Goal: Transaction & Acquisition: Purchase product/service

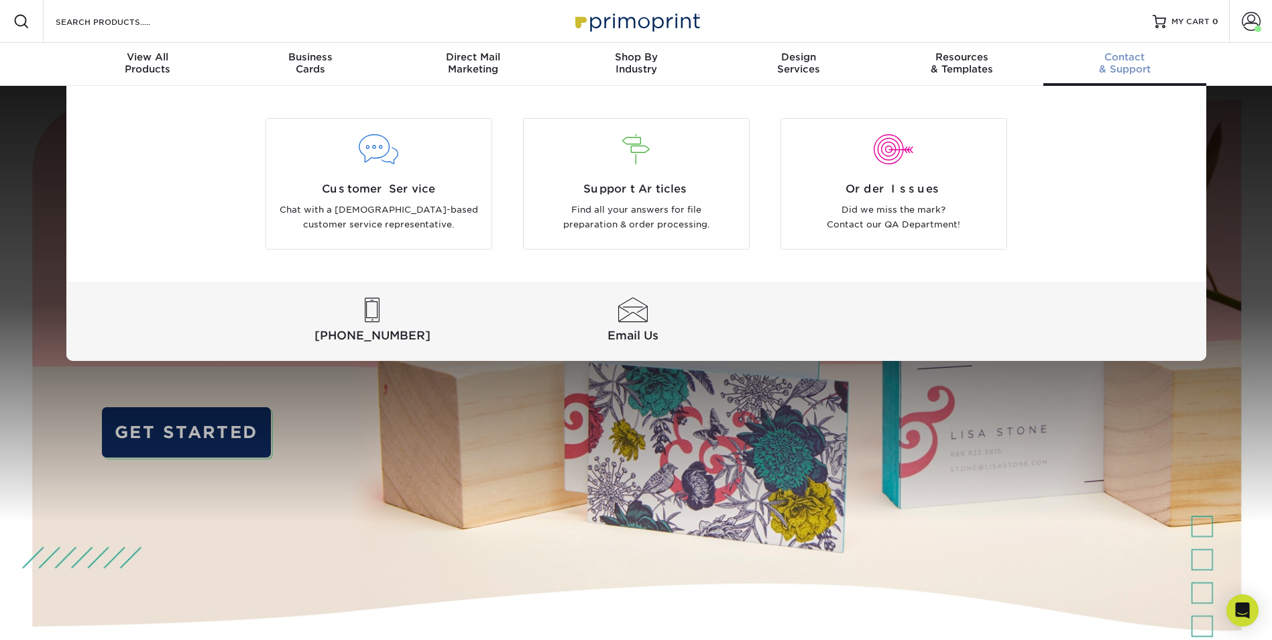
click at [1122, 58] on span "Contact" at bounding box center [1125, 57] width 163 height 12
click at [368, 191] on span "Customer Service" at bounding box center [378, 189] width 205 height 16
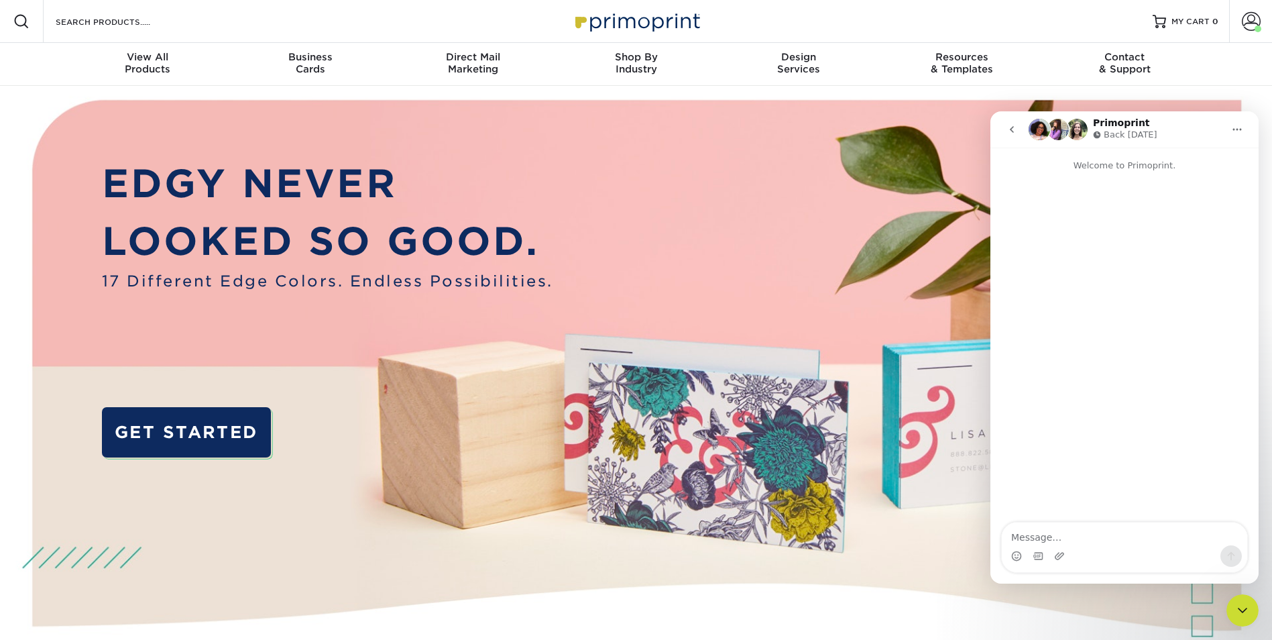
click at [1012, 126] on icon "go back" at bounding box center [1012, 129] width 11 height 11
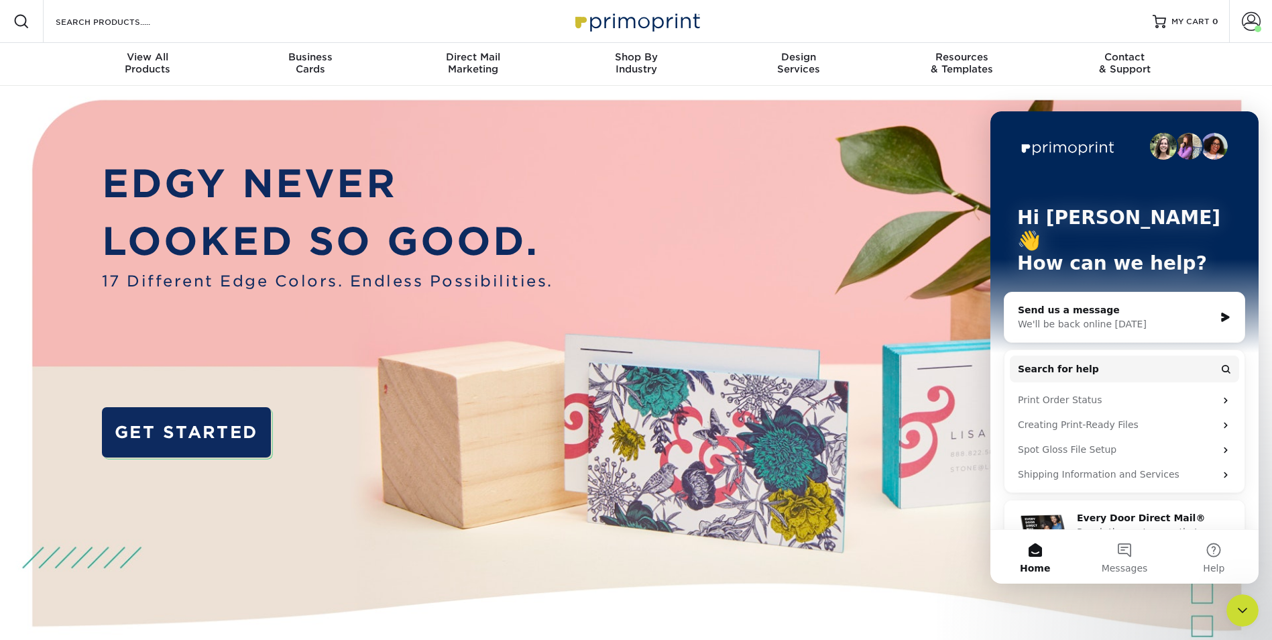
click at [938, 119] on img at bounding box center [635, 401] width 1259 height 630
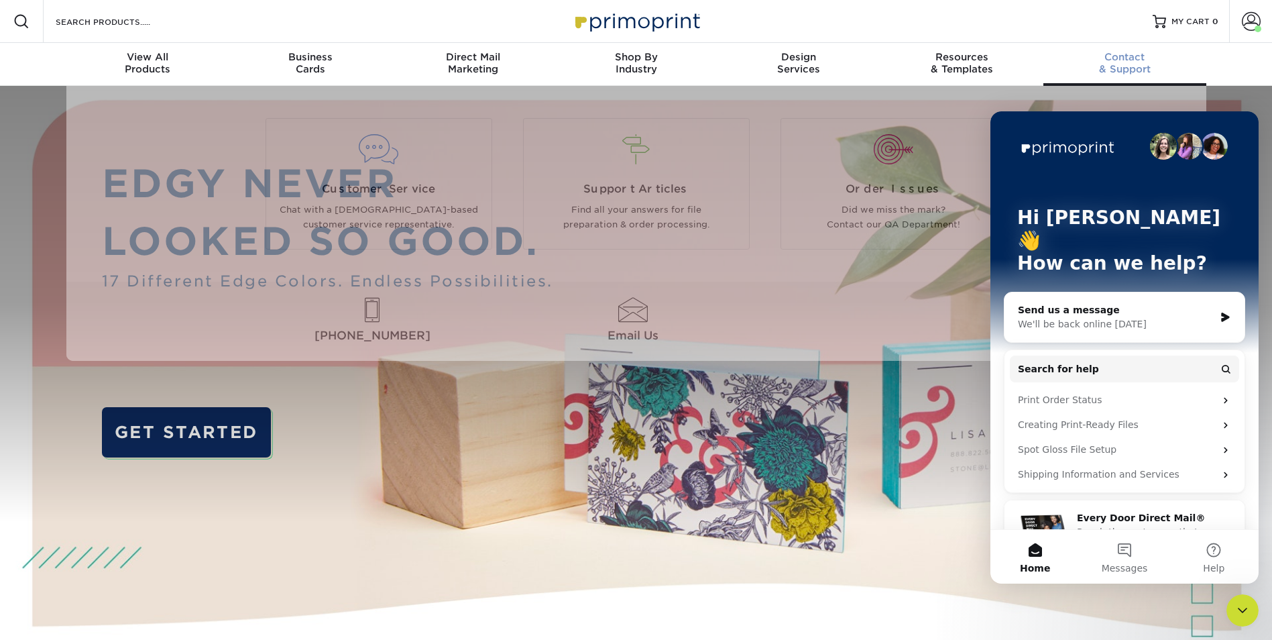
click at [1124, 58] on span "Contact" at bounding box center [1125, 57] width 163 height 12
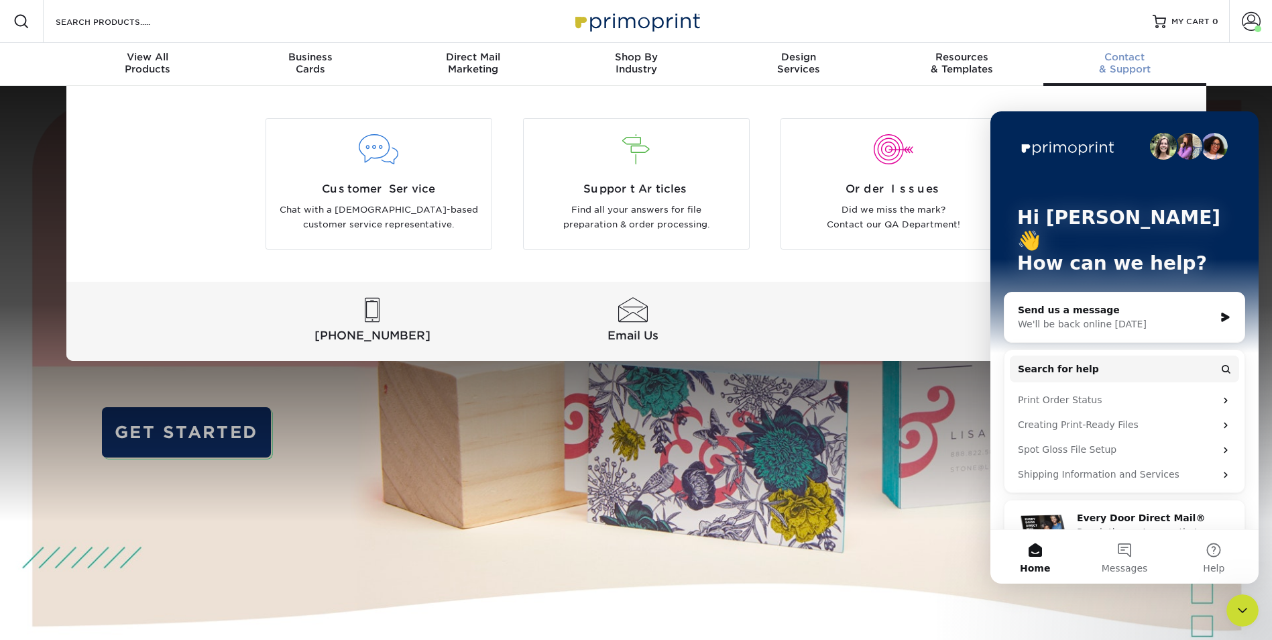
click at [896, 178] on div at bounding box center [893, 158] width 225 height 46
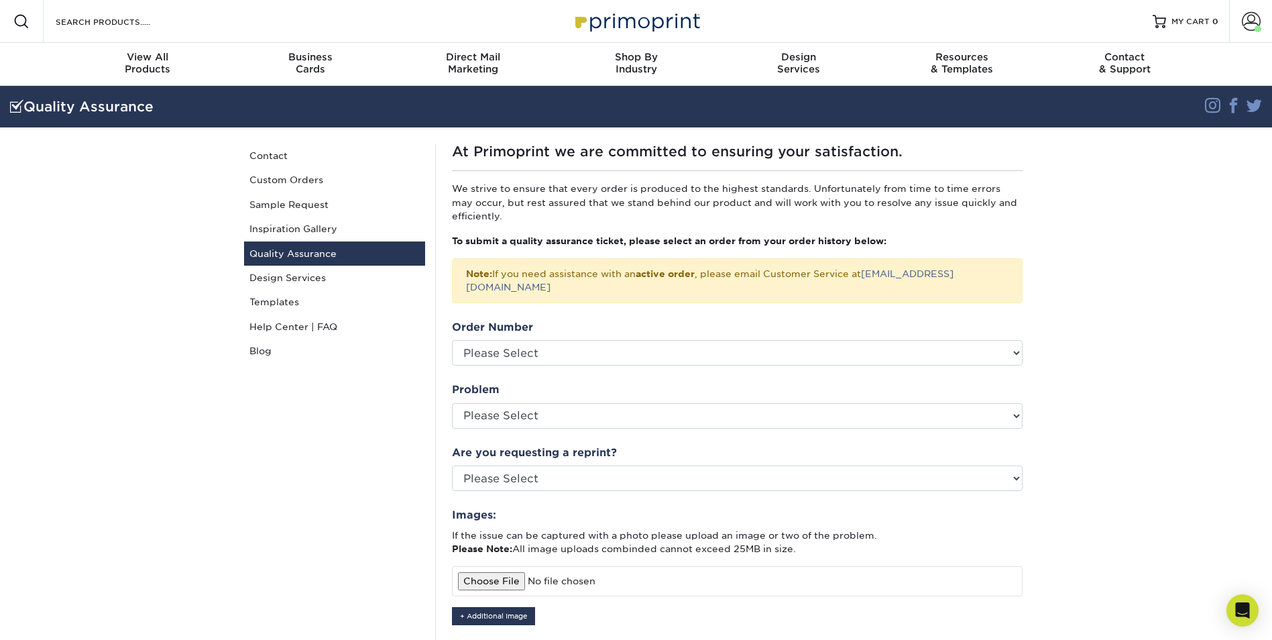
click at [294, 271] on link "Design Services" at bounding box center [334, 278] width 181 height 24
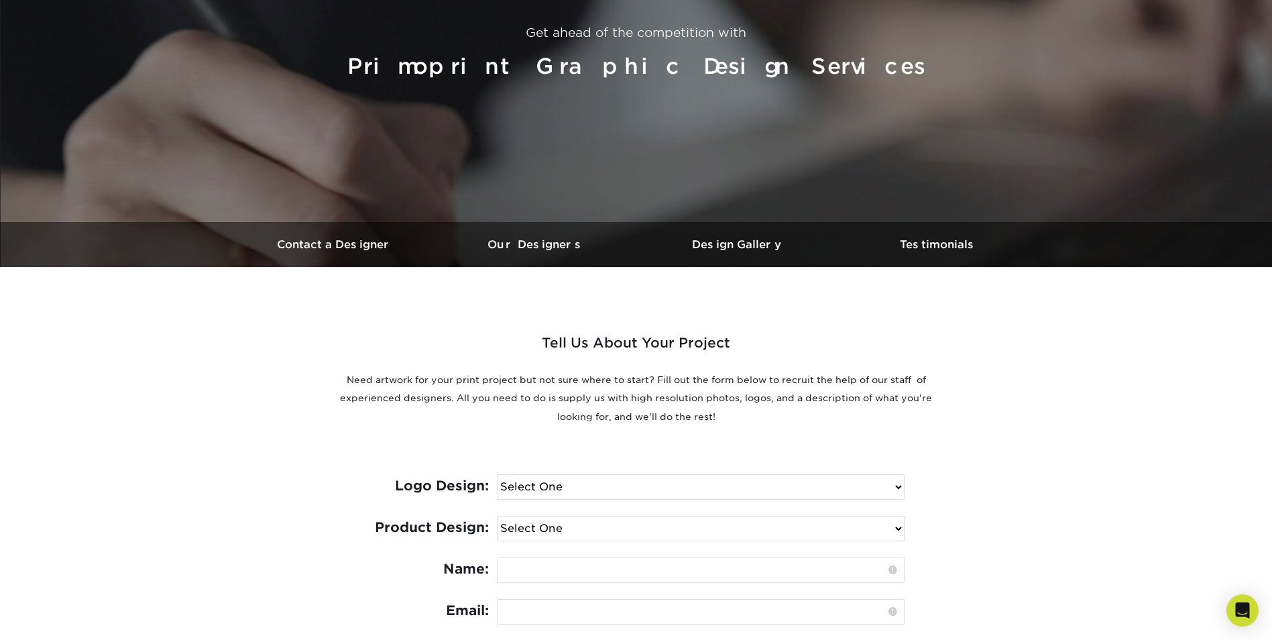
scroll to position [201, 0]
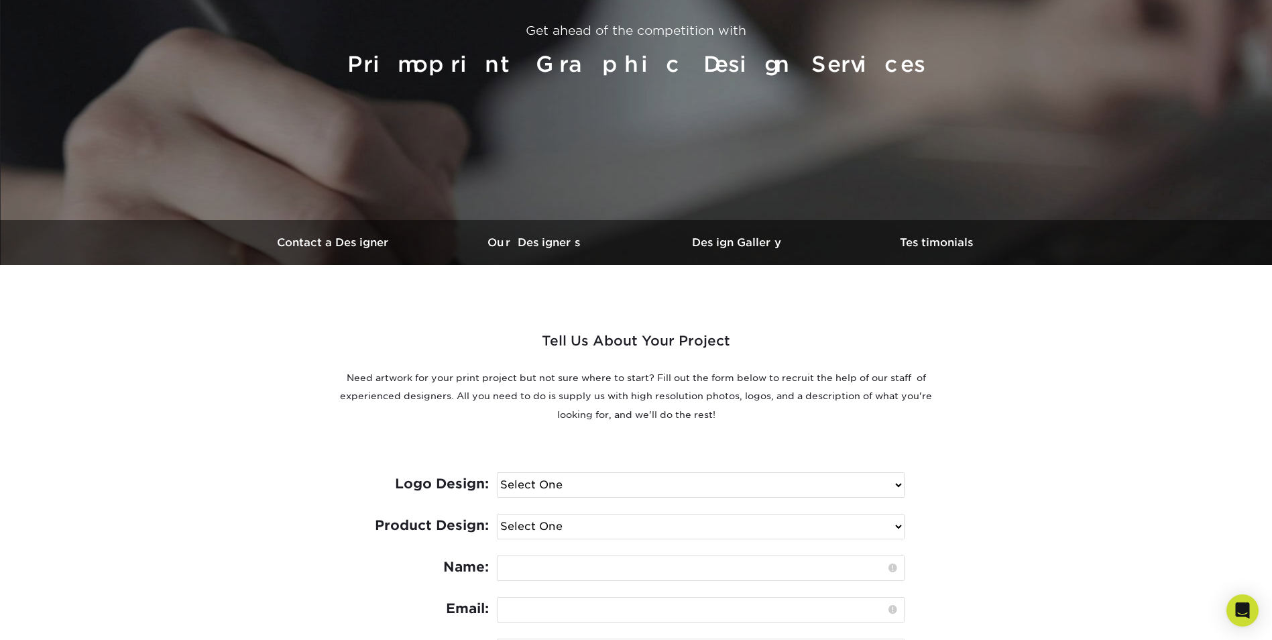
click at [756, 237] on h3 "Design Gallery" at bounding box center [736, 242] width 201 height 13
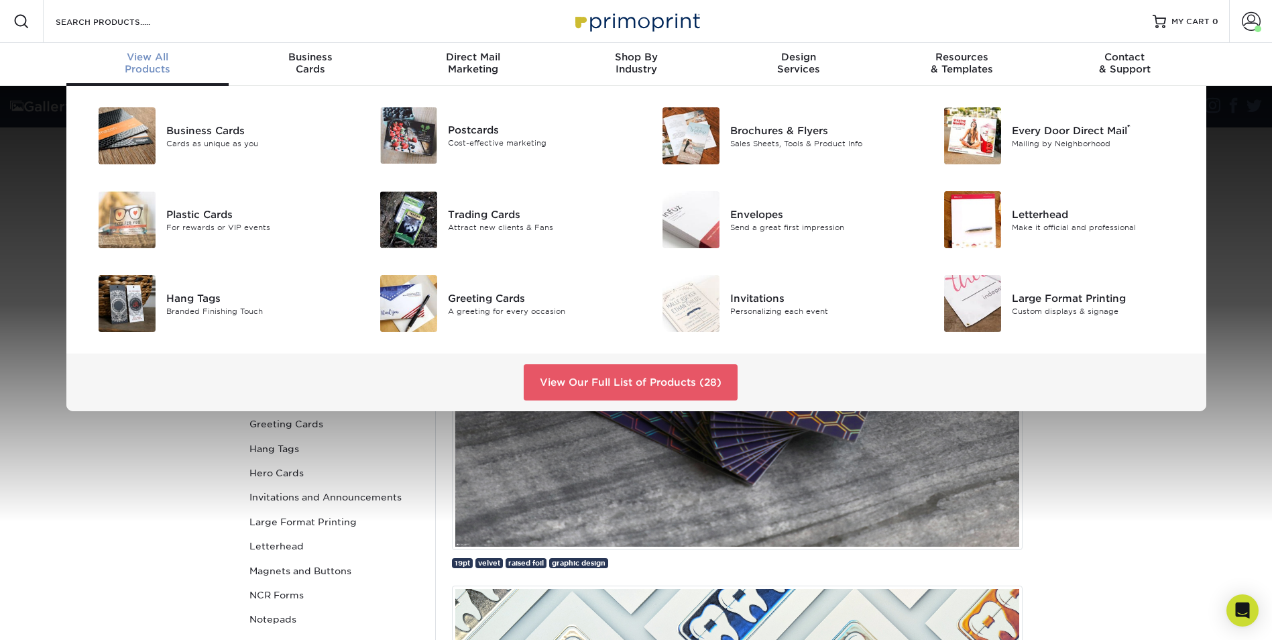
click at [777, 127] on div "Brochures & Flyers" at bounding box center [819, 130] width 178 height 15
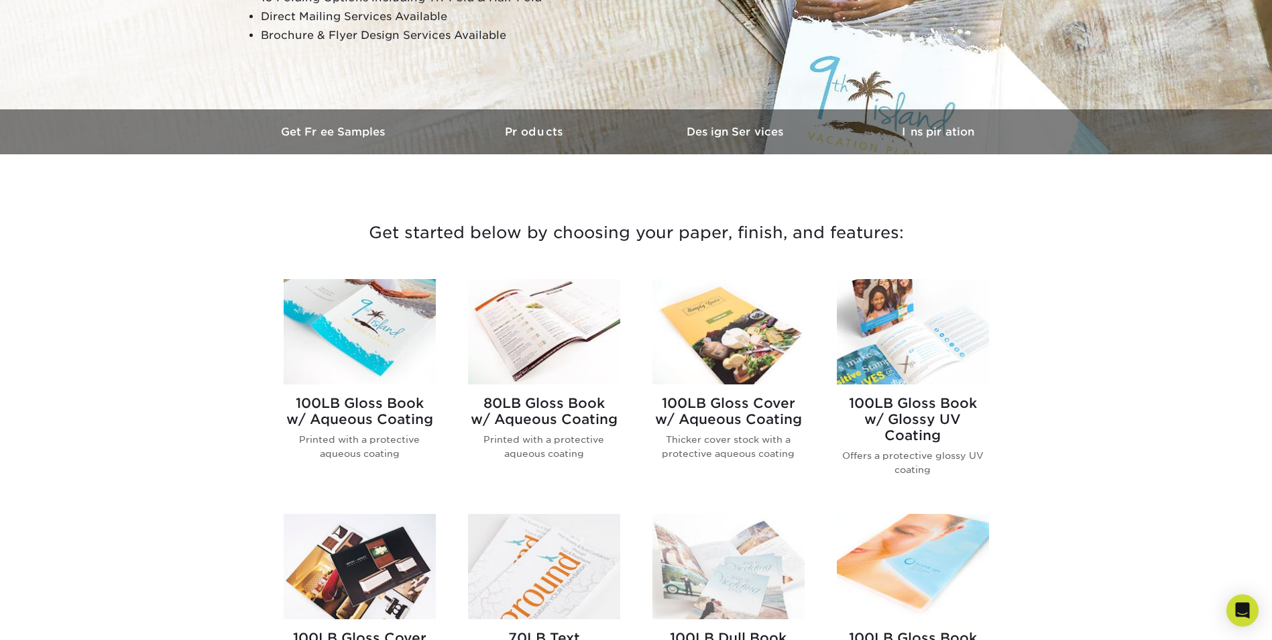
scroll to position [335, 0]
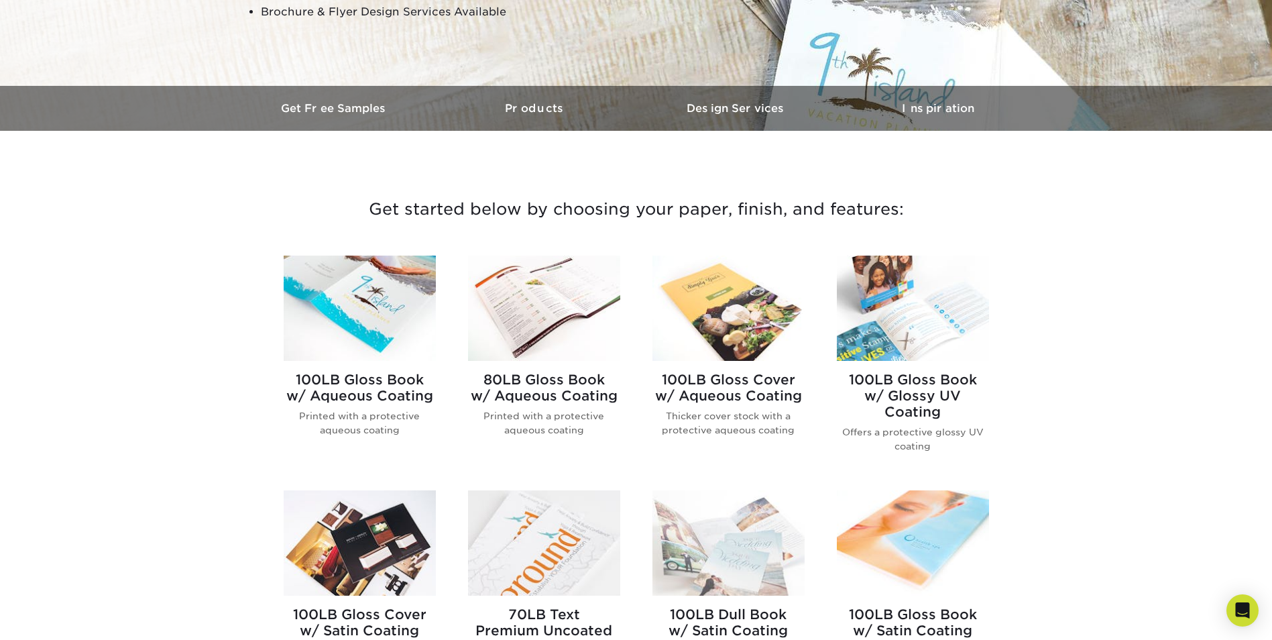
click at [361, 387] on h2 "100LB Gloss Book w/ Aqueous Coating" at bounding box center [360, 388] width 152 height 32
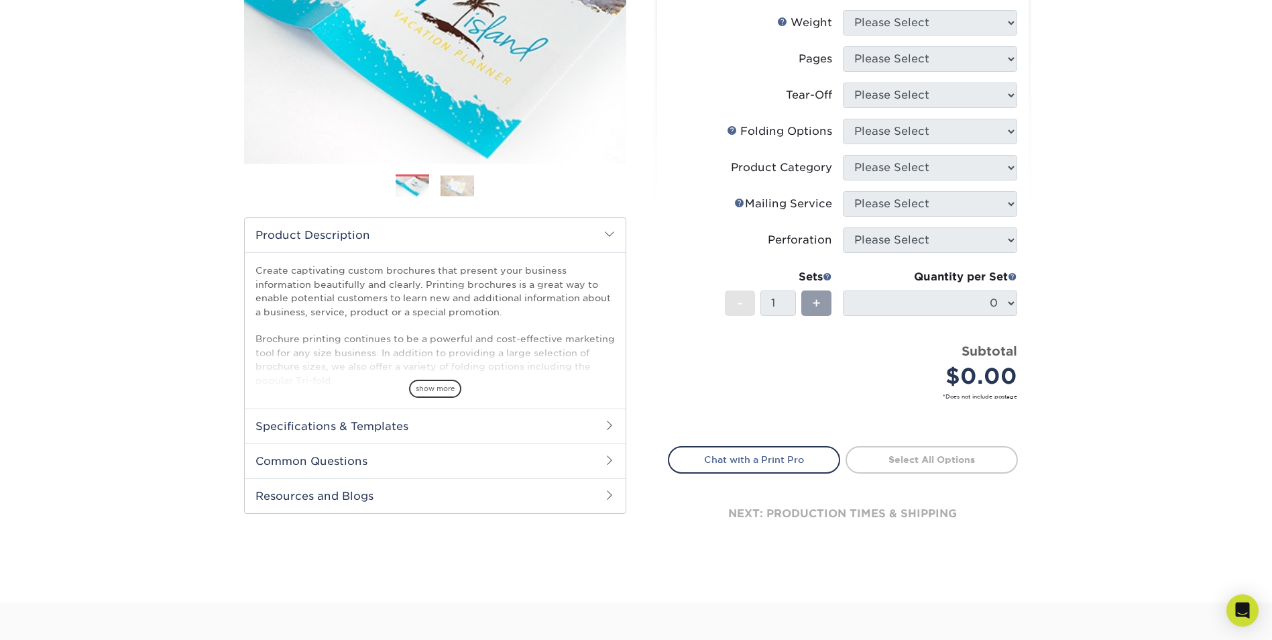
scroll to position [201, 0]
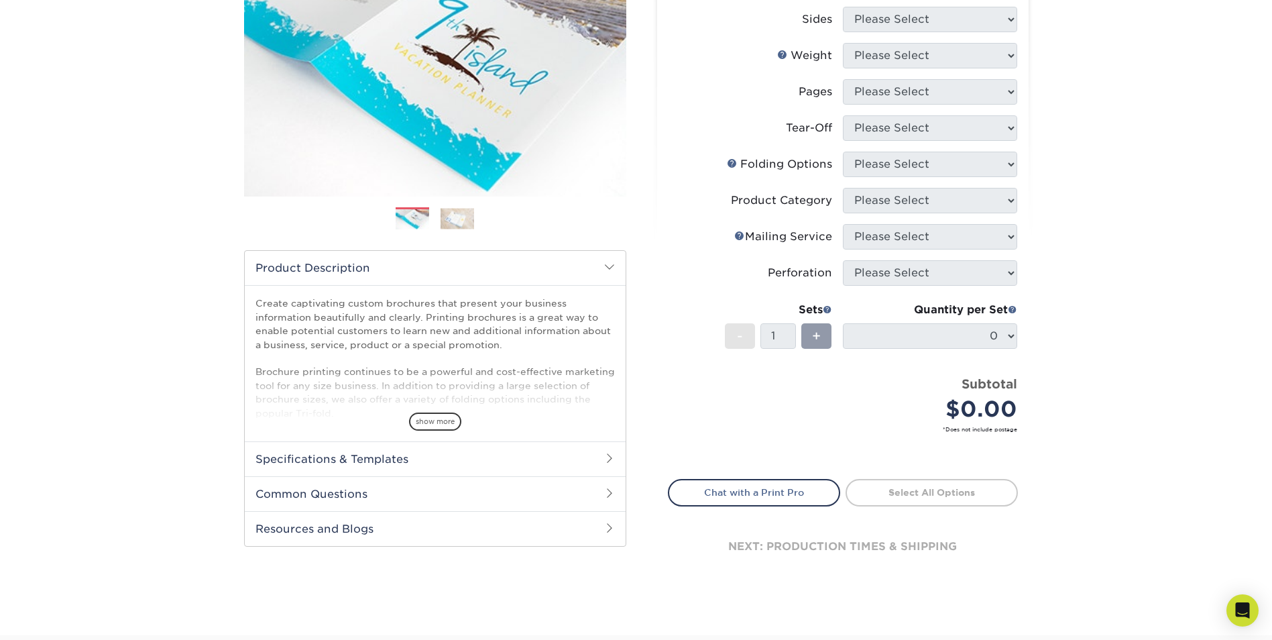
click at [609, 455] on span at bounding box center [609, 458] width 11 height 11
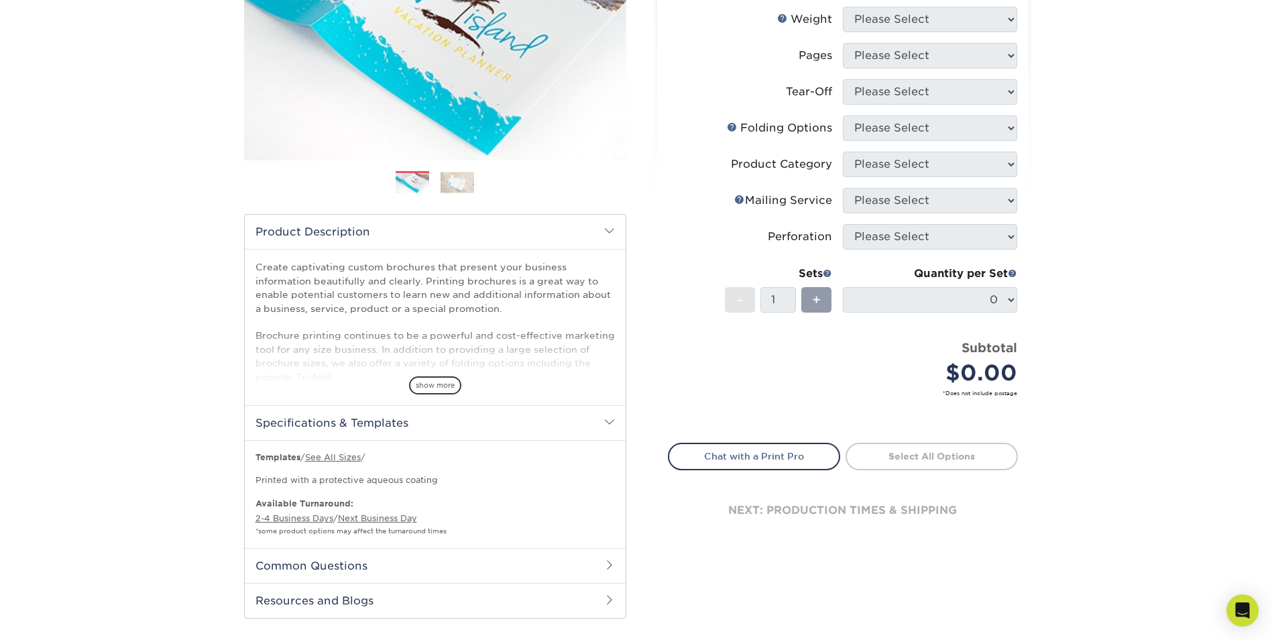
scroll to position [268, 0]
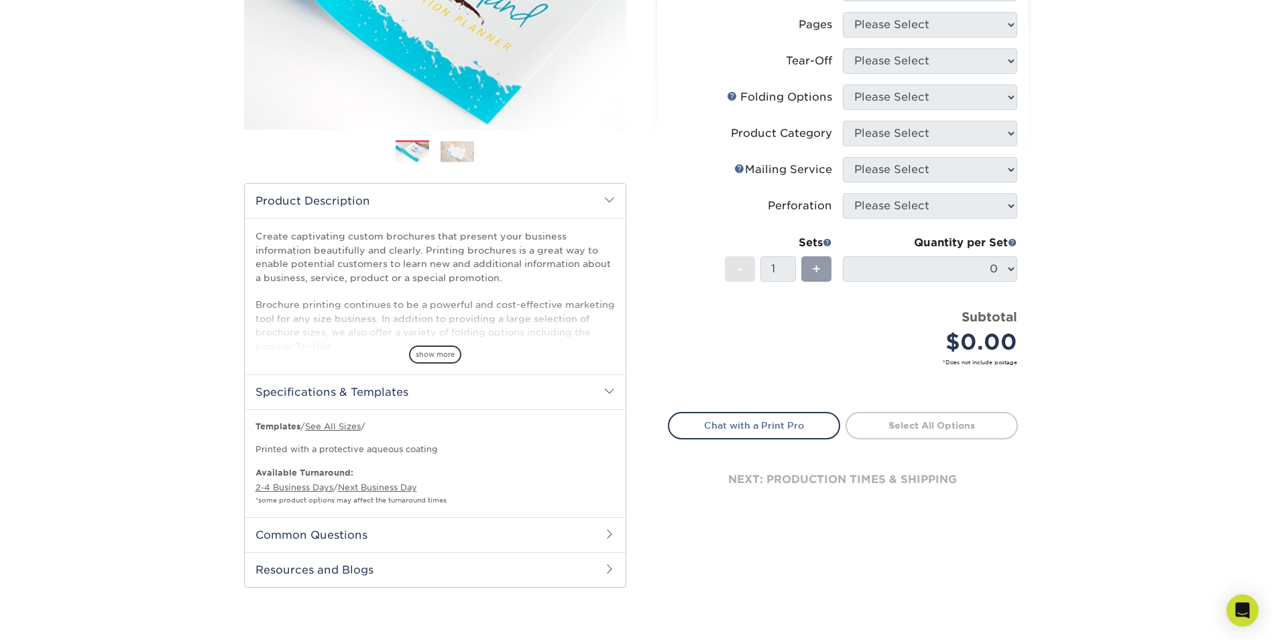
click at [606, 569] on span at bounding box center [609, 568] width 11 height 11
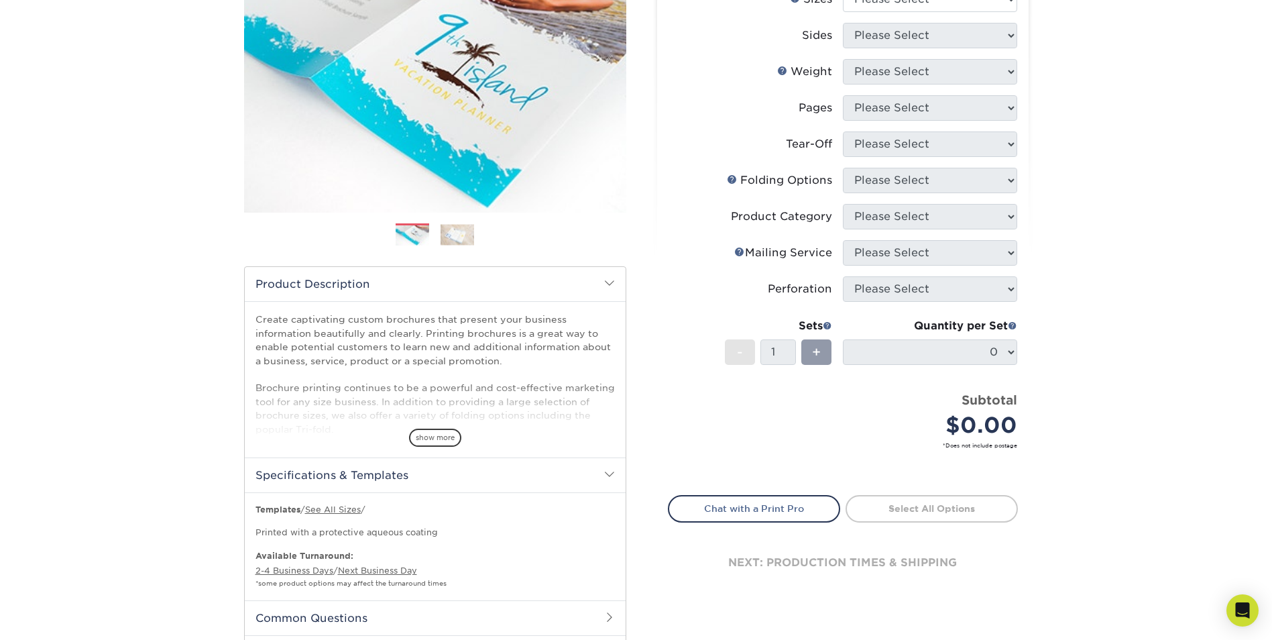
scroll to position [67, 0]
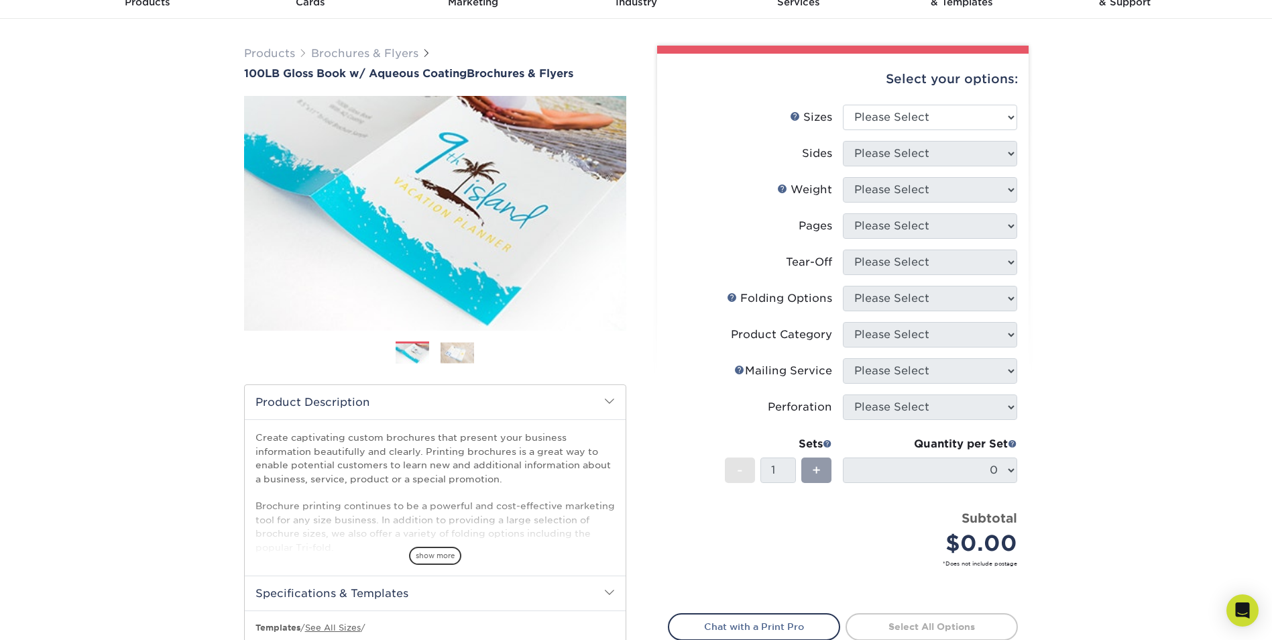
click at [928, 509] on div "Subtotal $0.00" at bounding box center [935, 534] width 164 height 51
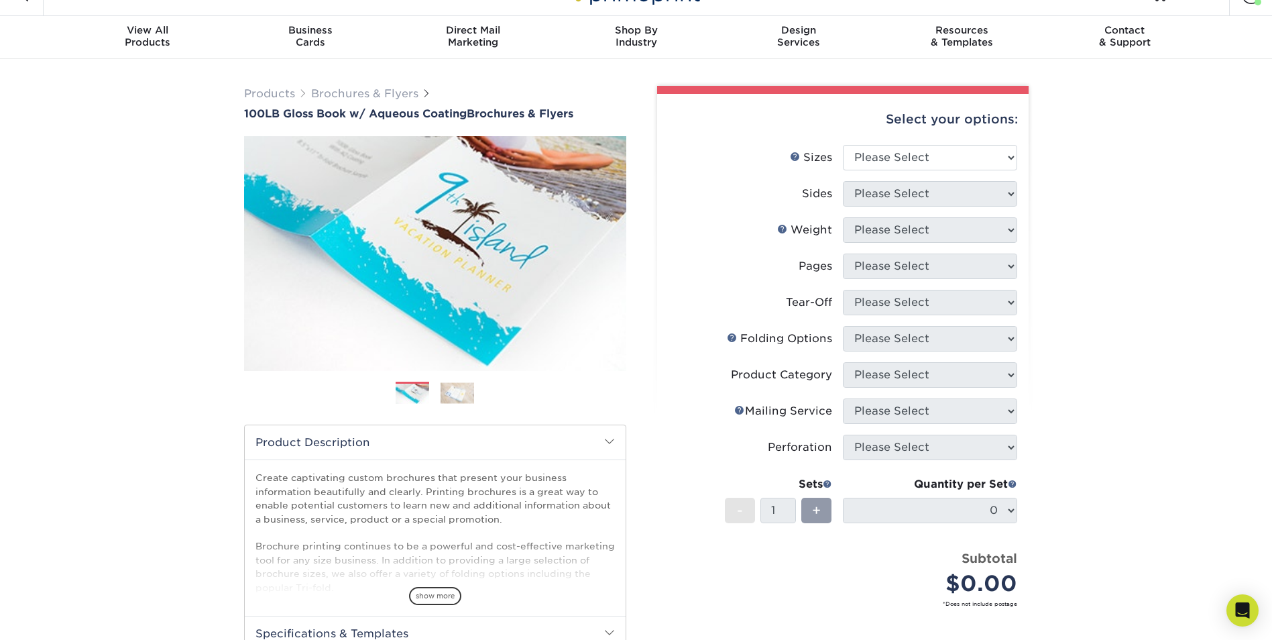
scroll to position [0, 0]
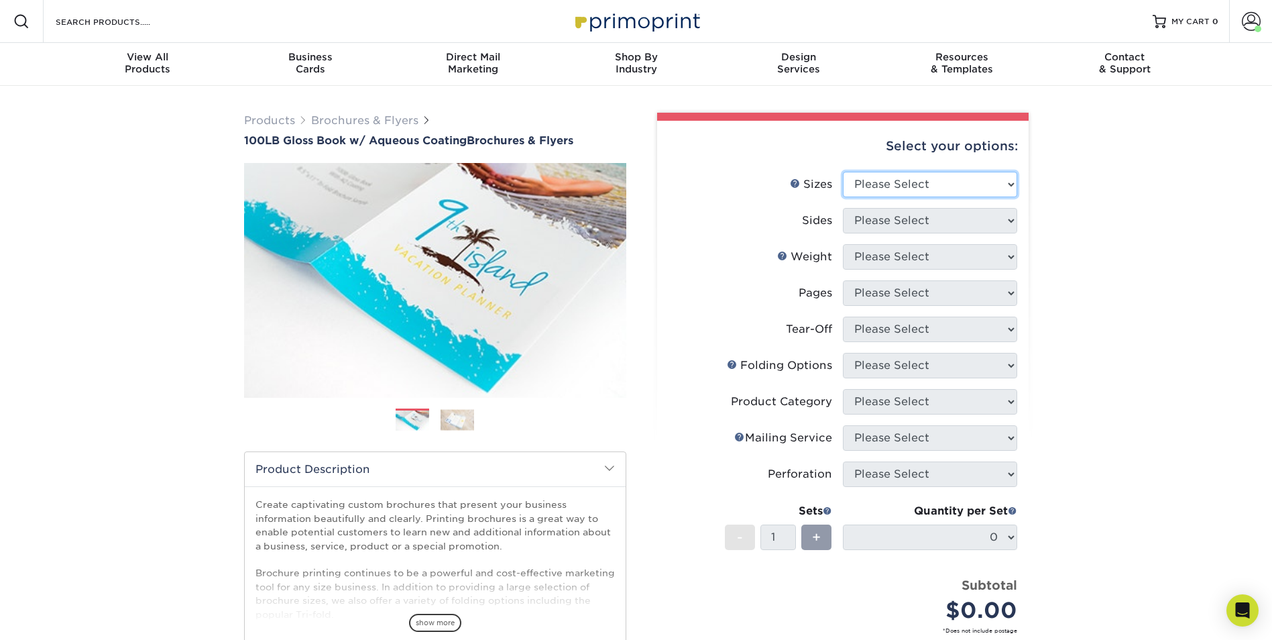
click at [1006, 180] on select "Please Select 3.5" x 8.5" 3.5" x 11" 3.67" x 8.5" 4" x 6" 4" x 8.5" 4" x 9" 4" …" at bounding box center [930, 184] width 174 height 25
select select "8.00x9.00"
click at [843, 172] on select "Please Select 3.5" x 8.5" 3.5" x 11" 3.67" x 8.5" 4" x 6" 4" x 8.5" 4" x 9" 4" …" at bounding box center [930, 184] width 174 height 25
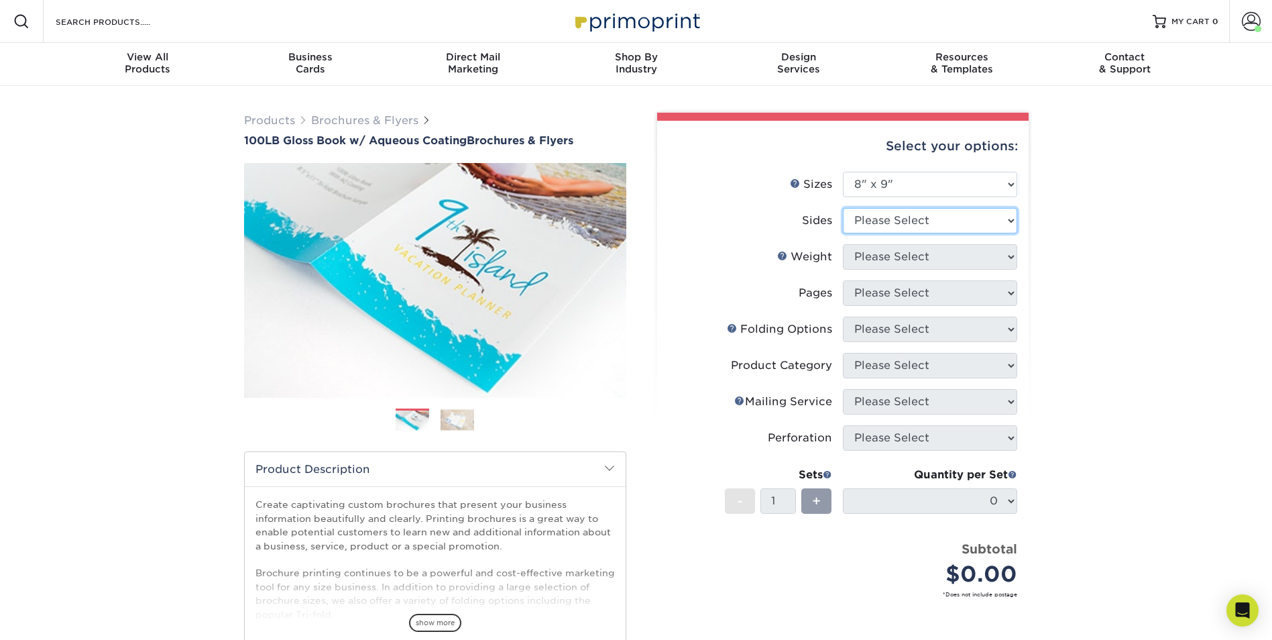
drag, startPoint x: 1009, startPoint y: 219, endPoint x: 998, endPoint y: 225, distance: 12.7
click at [1009, 219] on select "Please Select Print Both Sides Print Front Only" at bounding box center [930, 220] width 174 height 25
select select "13abbda7-1d64-4f25-8bb2-c179b224825d"
click at [843, 208] on select "Please Select Print Both Sides Print Front Only" at bounding box center [930, 220] width 174 height 25
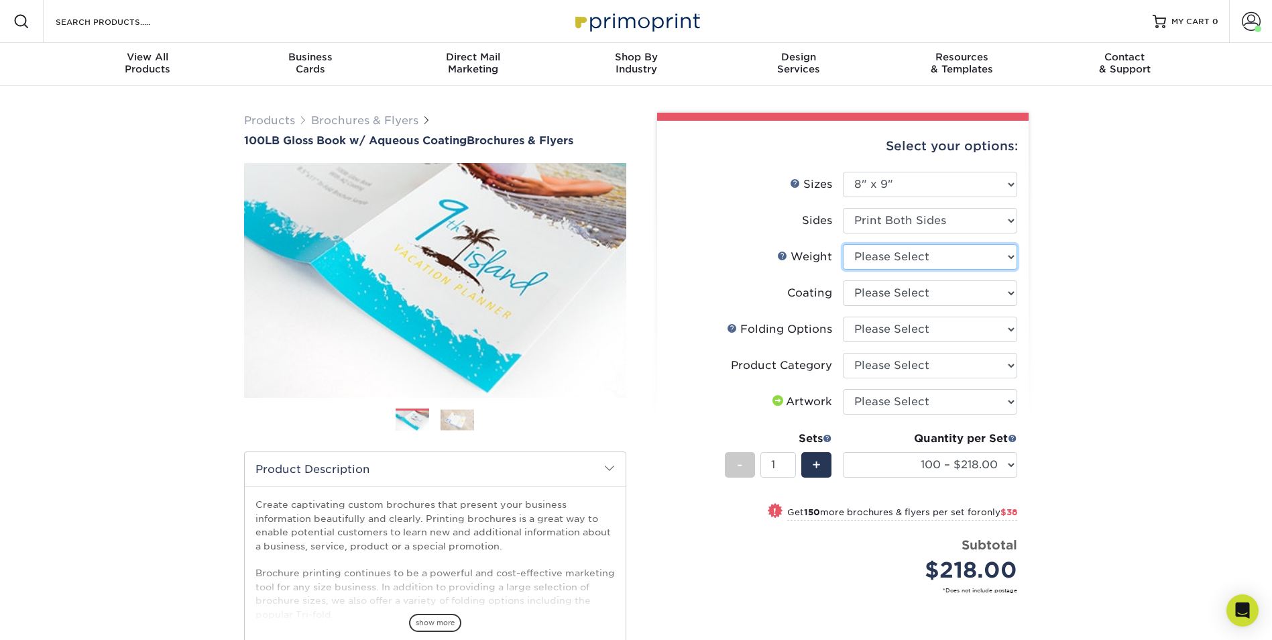
click at [1011, 262] on select "Please Select 100LB" at bounding box center [930, 256] width 174 height 25
select select "100LB"
click at [843, 244] on select "Please Select 100LB" at bounding box center [930, 256] width 174 height 25
click at [1011, 401] on select "Please Select I will upload files I need a design - $175" at bounding box center [930, 401] width 174 height 25
click at [870, 572] on div "$218.00" at bounding box center [935, 570] width 164 height 32
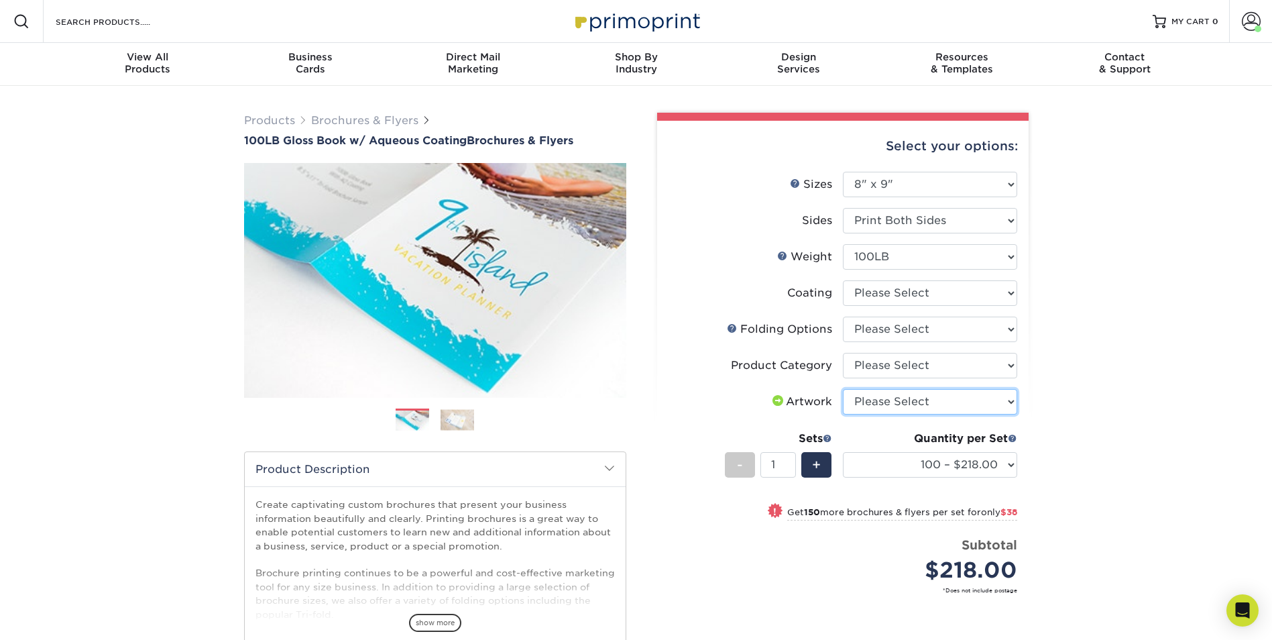
click at [1009, 400] on select "Please Select I will upload files I need a design - $175" at bounding box center [930, 401] width 174 height 25
click at [705, 553] on div "Price per set $218.00" at bounding box center [756, 561] width 174 height 51
click at [1007, 463] on select "100 – $218.00 250 – $256.00 500 – $269.00 1000 – $304.00 2000 – $387.00 2500 – …" at bounding box center [930, 464] width 174 height 25
click at [861, 535] on div "! Get 150 more brochures & flyers per set for only $38" at bounding box center [843, 520] width 349 height 32
select select "250 – $256.00"
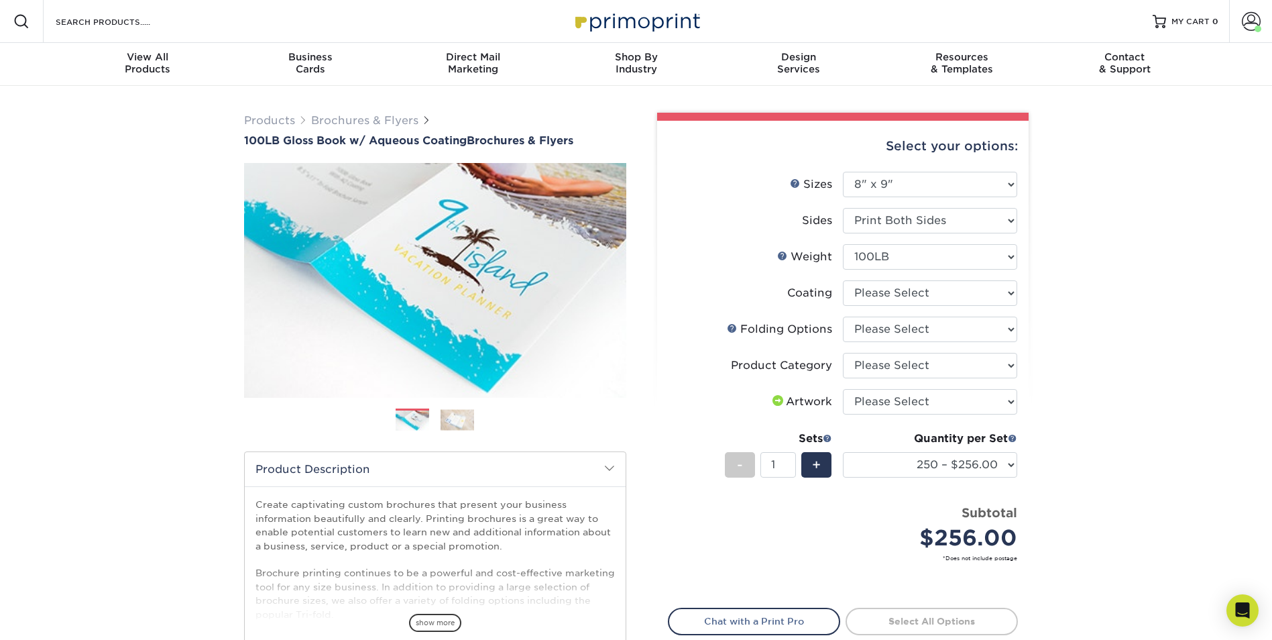
click at [120, 207] on div "Products Brochures & Flyers 100LB Gloss Book w/ Aqueous Coating Brochures & Fly…" at bounding box center [636, 610] width 1272 height 1048
